Goal: Use online tool/utility: Utilize a website feature to perform a specific function

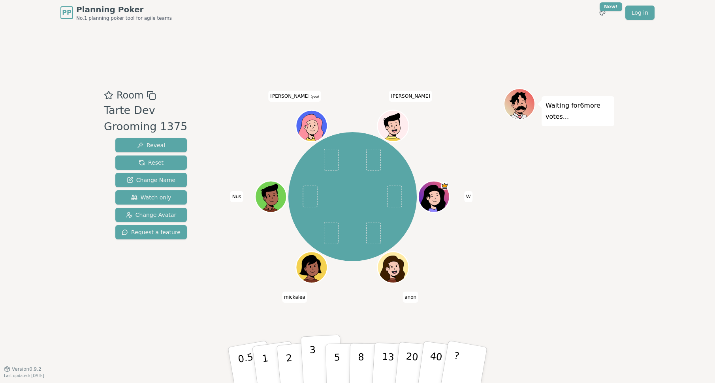
click at [315, 363] on p "3" at bounding box center [313, 365] width 9 height 43
click at [649, 147] on div "PP Planning Poker No.1 planning poker tool for agile teams Toggle theme New! Lo…" at bounding box center [357, 191] width 715 height 383
click at [604, 196] on div "Waiting for 6 more votes..." at bounding box center [559, 196] width 111 height 217
click at [337, 361] on p "5" at bounding box center [337, 364] width 7 height 43
click at [637, 183] on div "PP Planning Poker No.1 planning poker tool for agile teams Toggle theme New! Lo…" at bounding box center [357, 191] width 715 height 383
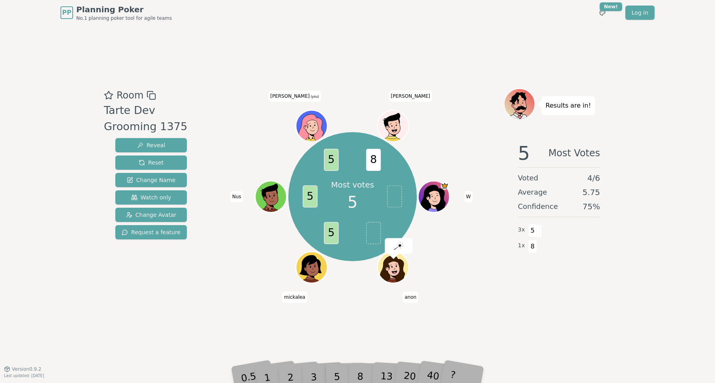
click at [632, 313] on div "PP Planning Poker No.1 planning poker tool for agile teams Toggle theme New! Lo…" at bounding box center [357, 191] width 715 height 383
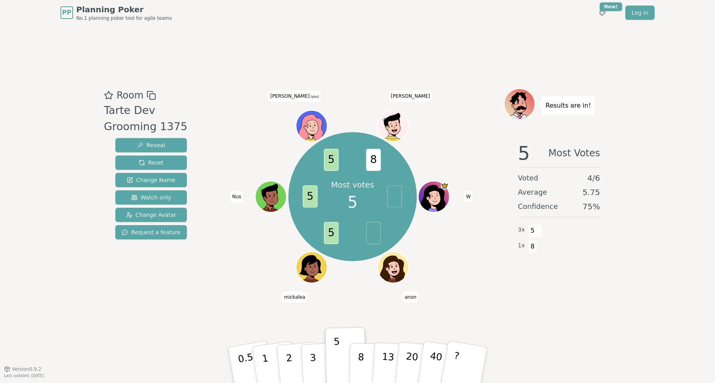
click at [643, 117] on div "PP Planning Poker No.1 planning poker tool for agile teams Toggle theme New! Lo…" at bounding box center [357, 191] width 715 height 383
click at [478, 100] on div at bounding box center [353, 95] width 302 height 14
click at [518, 296] on div "Results are in! 5 Most Votes Voted 4 / 6 Average 5.75 Confidence 75 % 3 x 5 1 x…" at bounding box center [559, 196] width 111 height 217
click at [680, 167] on div "PP Planning Poker No.1 planning poker tool for agile teams Toggle theme New! Lo…" at bounding box center [357, 191] width 715 height 383
click at [461, 362] on button "?" at bounding box center [464, 364] width 49 height 65
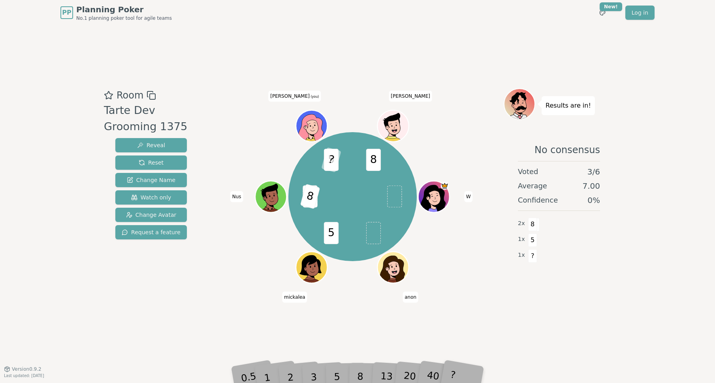
click at [577, 331] on div "Room Tarte Dev Grooming 1375 Reveal Reset Change Name Watch only Change Avatar …" at bounding box center [358, 196] width 514 height 343
click at [667, 106] on div "PP Planning Poker No.1 planning poker tool for agile teams Toggle theme New! Lo…" at bounding box center [357, 191] width 715 height 383
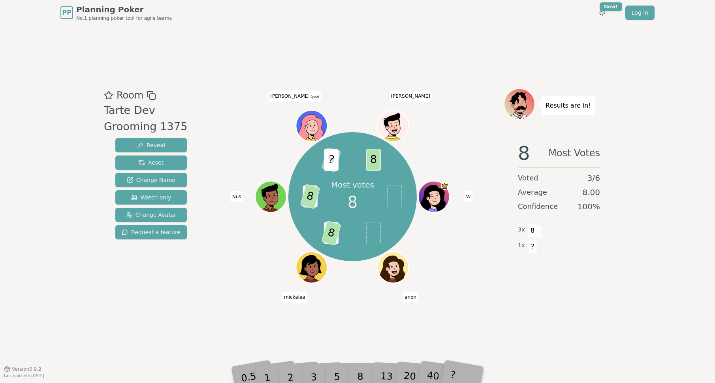
click at [619, 254] on div "PP Planning Poker No.1 planning poker tool for agile teams Toggle theme New! Lo…" at bounding box center [357, 191] width 715 height 383
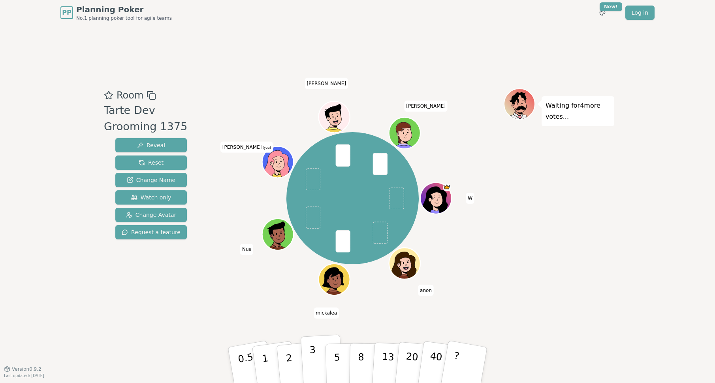
click at [322, 362] on button "3" at bounding box center [322, 365] width 43 height 62
click at [559, 285] on div "Waiting for 3 more votes..." at bounding box center [559, 196] width 111 height 217
